Goal: Find specific page/section

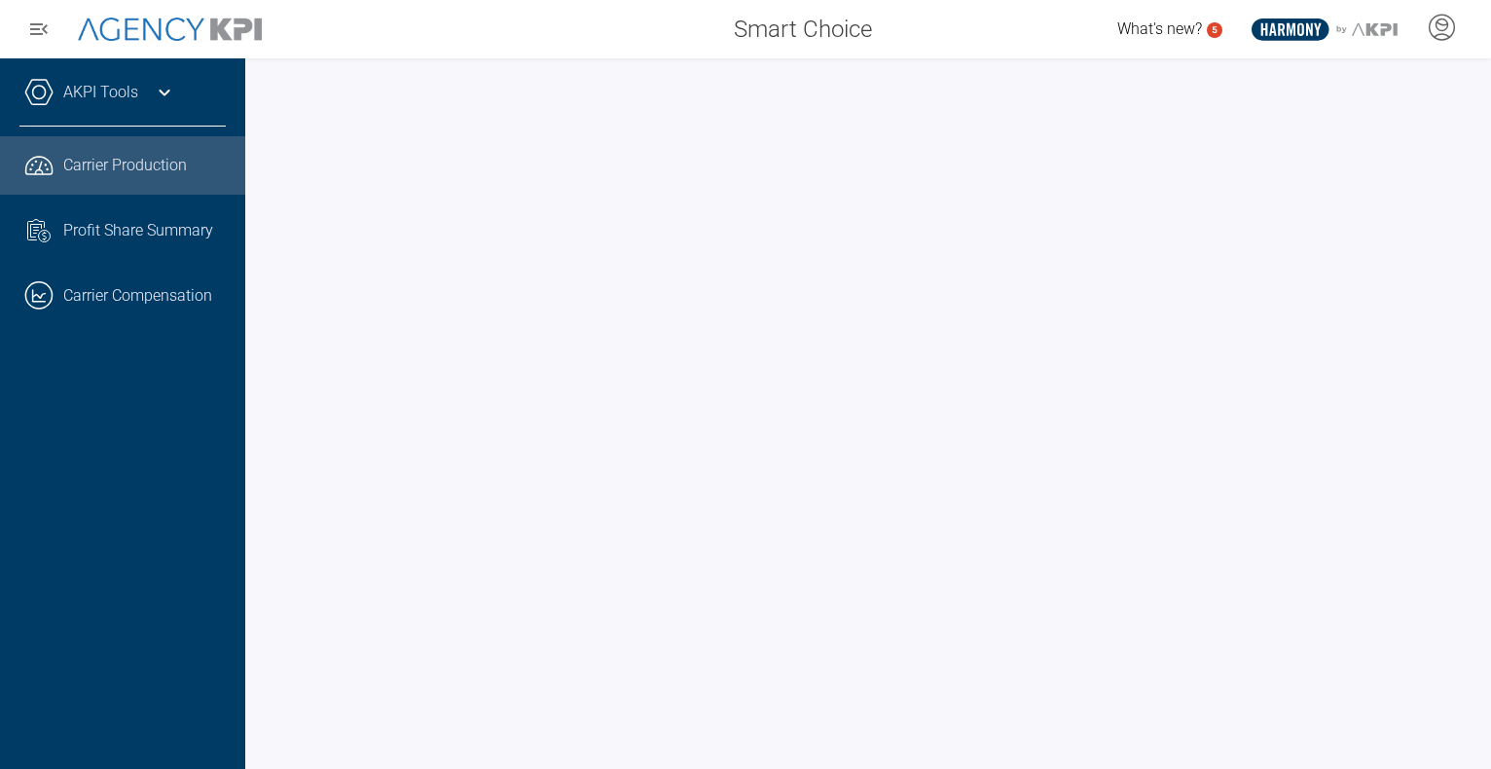
scroll to position [0, 136]
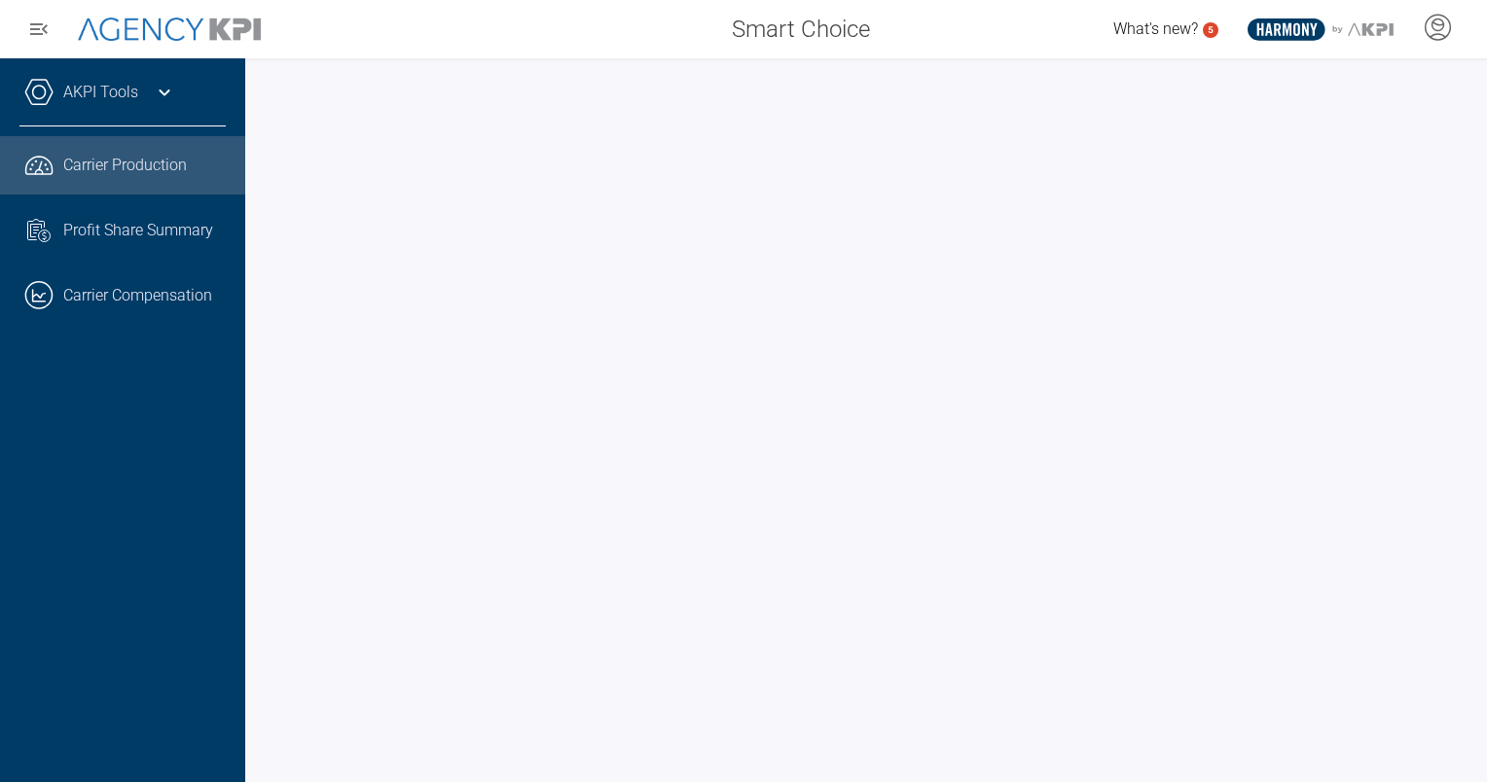
scroll to position [0, 140]
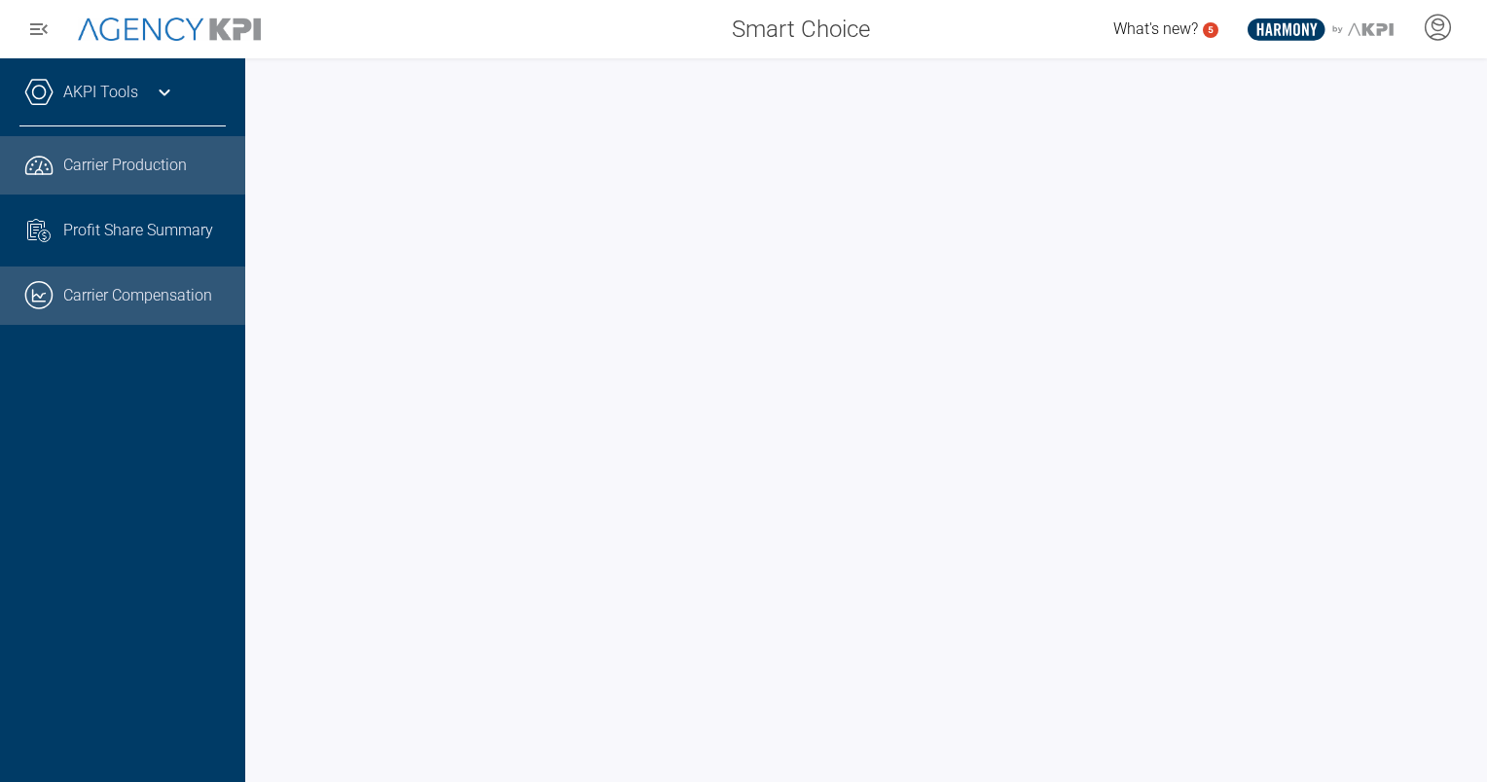
click at [116, 308] on link ".cls-1{fill:none;stroke:#221f20;stroke-linecap:round;stroke-linejoin:round;stro…" at bounding box center [122, 296] width 245 height 58
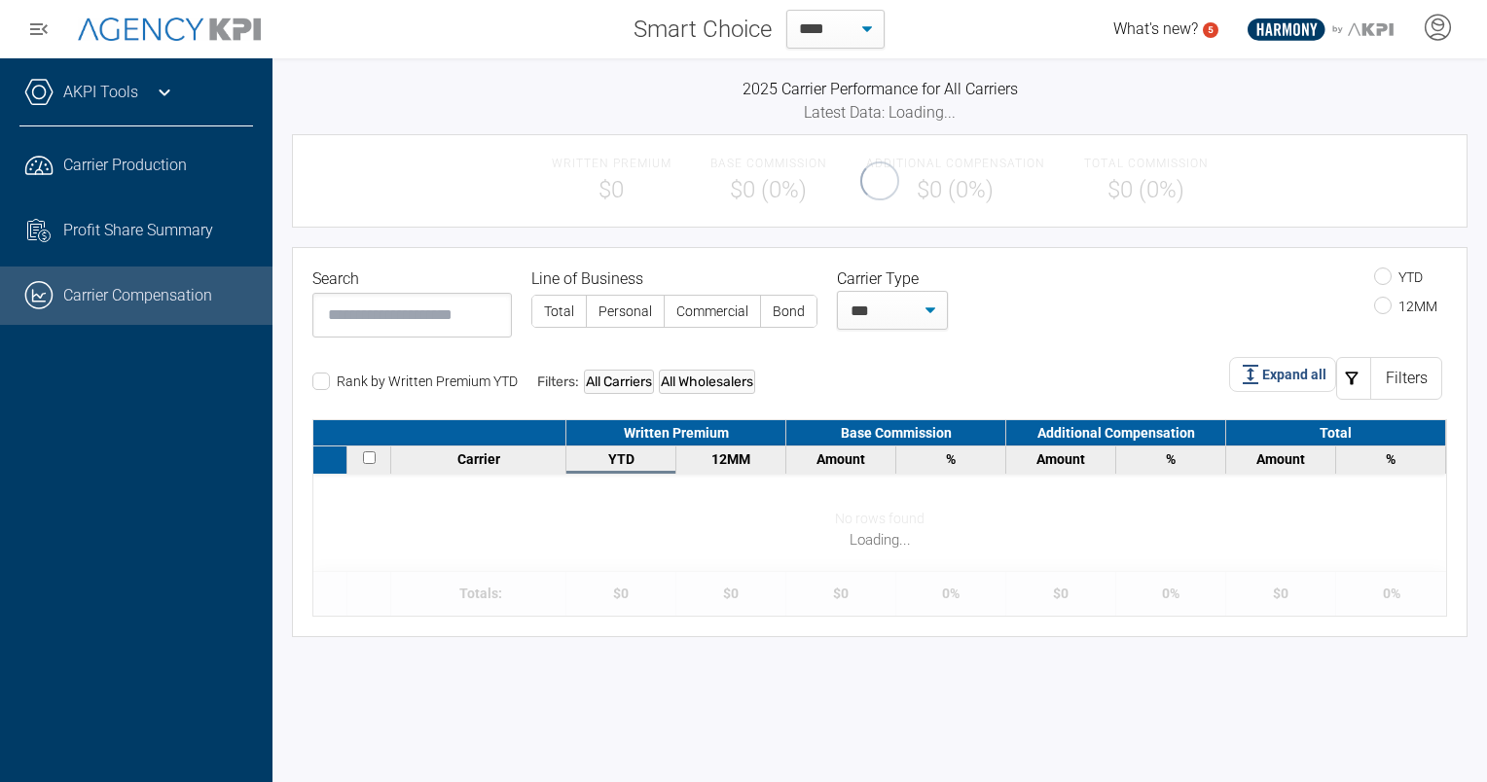
select select "**"
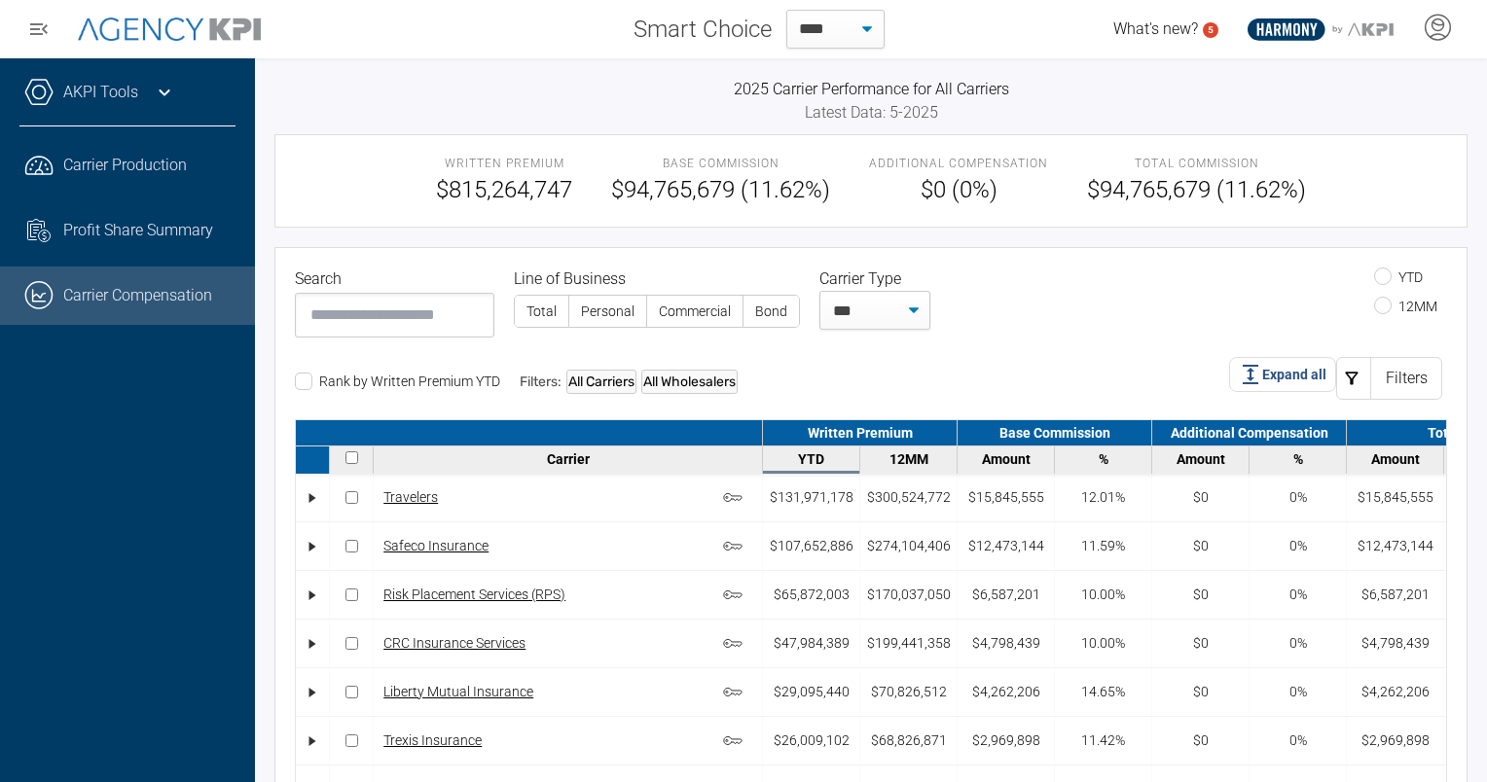
click at [143, 292] on link ".cls-1{fill:none;stroke:#221f20;stroke-linecap:round;stroke-linejoin:round;stro…" at bounding box center [127, 296] width 255 height 58
click at [1075, 310] on div "YTD 12MM" at bounding box center [1198, 297] width 497 height 58
